Goal: Find specific page/section: Find specific page/section

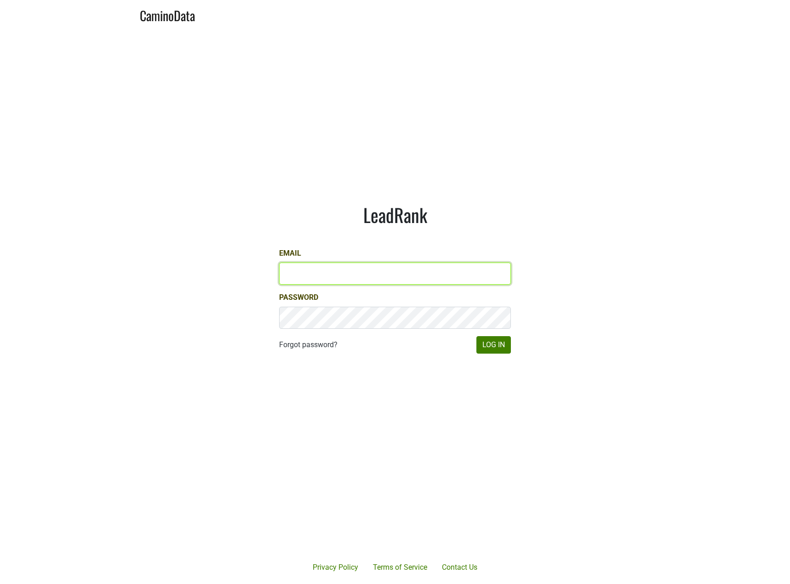
click at [309, 271] on input "Email" at bounding box center [395, 273] width 232 height 22
type input "bsturmer@realmcellars.com"
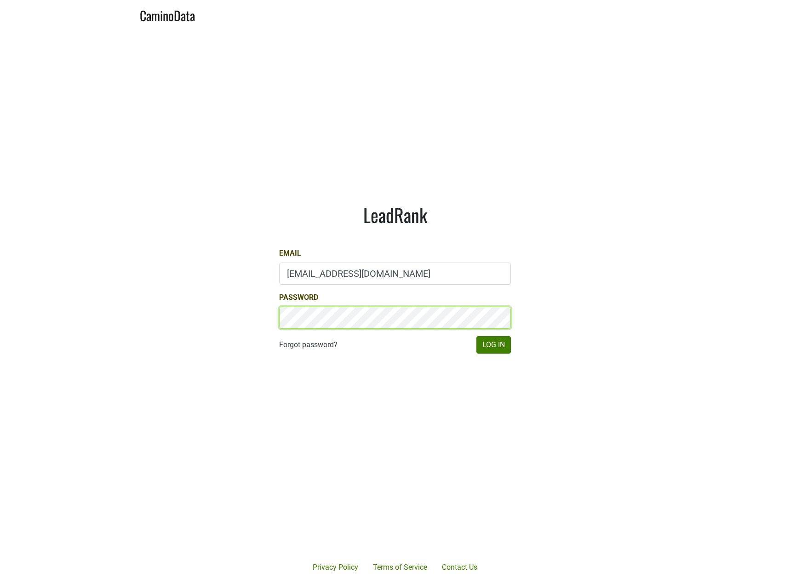
click at [476, 336] on button "Log In" at bounding box center [493, 344] width 34 height 17
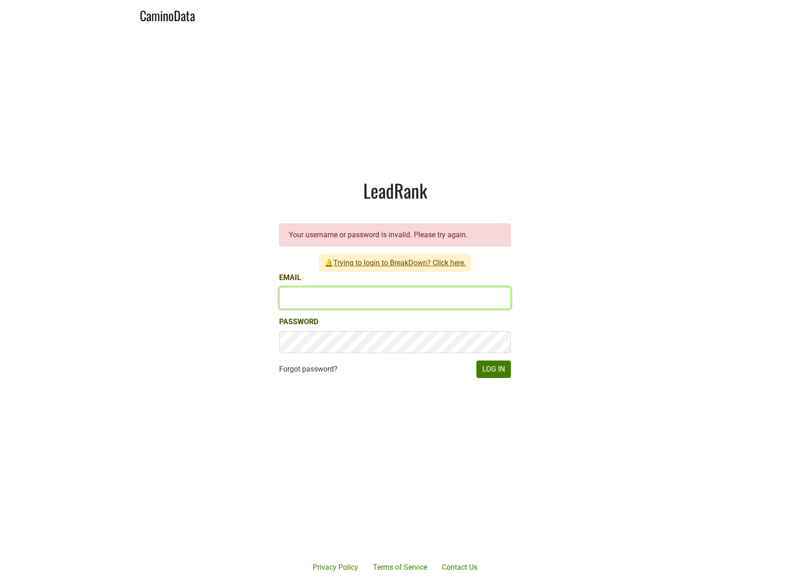
click at [329, 295] on input "Email" at bounding box center [395, 298] width 232 height 22
type input "bsturmer@realmcellars.com"
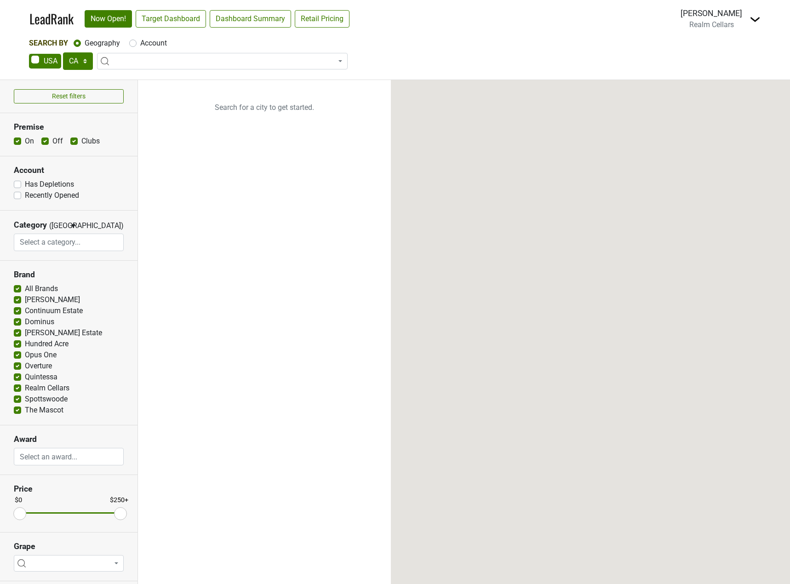
select select "CA"
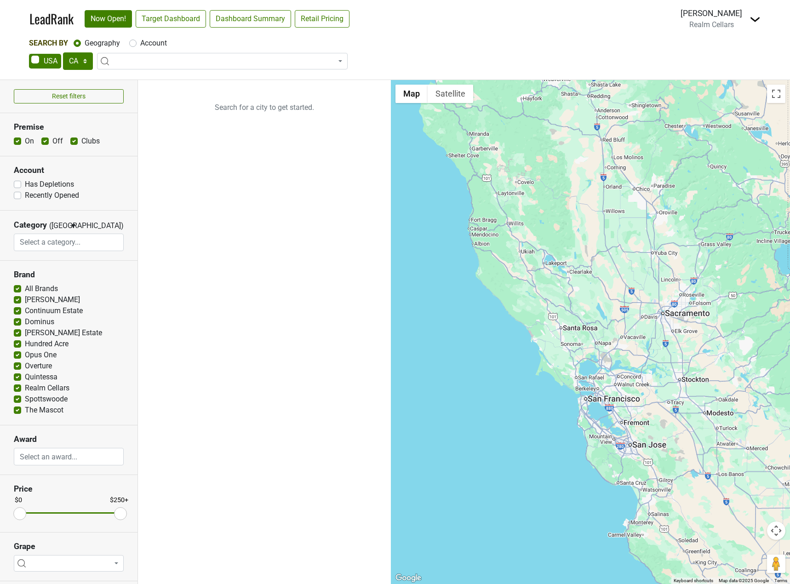
click at [25, 196] on label "Recently Opened" at bounding box center [52, 195] width 54 height 11
click at [16, 196] on input "Recently Opened" at bounding box center [17, 194] width 7 height 9
click at [25, 196] on label "Recently Opened" at bounding box center [52, 195] width 54 height 11
click at [16, 196] on input "Recently Opened" at bounding box center [17, 194] width 7 height 9
checkbox input "false"
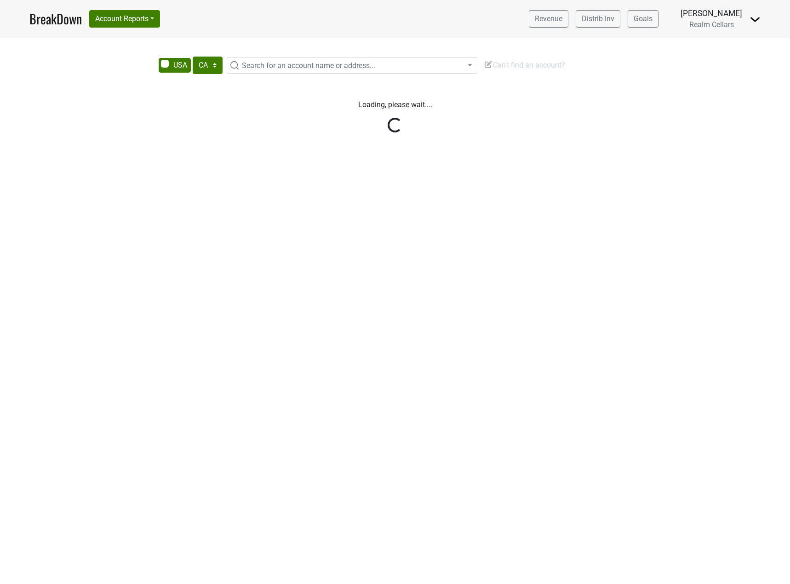
select select "CA"
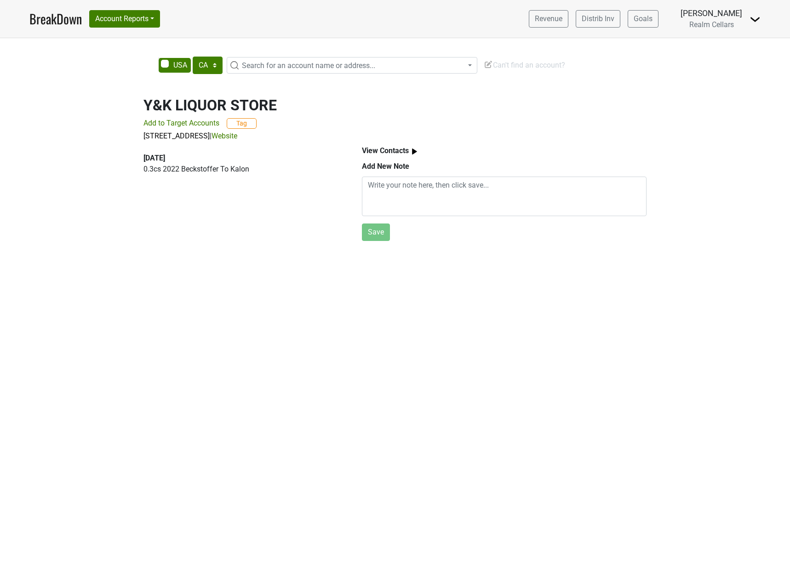
click at [237, 135] on link "Website" at bounding box center [224, 135] width 26 height 9
click at [237, 136] on link "Website" at bounding box center [224, 135] width 26 height 9
click at [262, 157] on div "2025-10-01" at bounding box center [241, 158] width 197 height 11
